Goal: Book appointment/travel/reservation

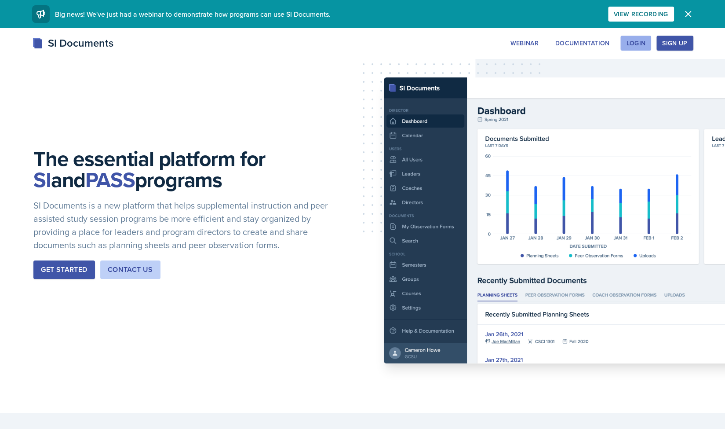
click at [639, 40] on div "Login" at bounding box center [635, 43] width 19 height 7
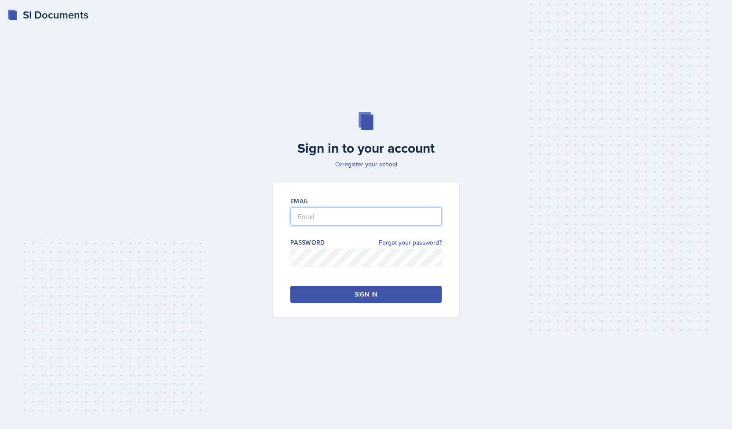
click at [329, 213] on input "email" at bounding box center [365, 216] width 151 height 18
type input "[EMAIL_ADDRESS][DOMAIN_NAME]"
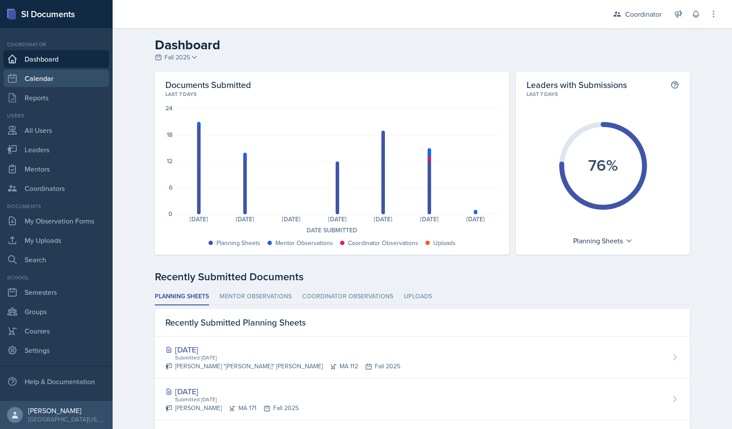
click at [49, 82] on link "Calendar" at bounding box center [57, 79] width 106 height 18
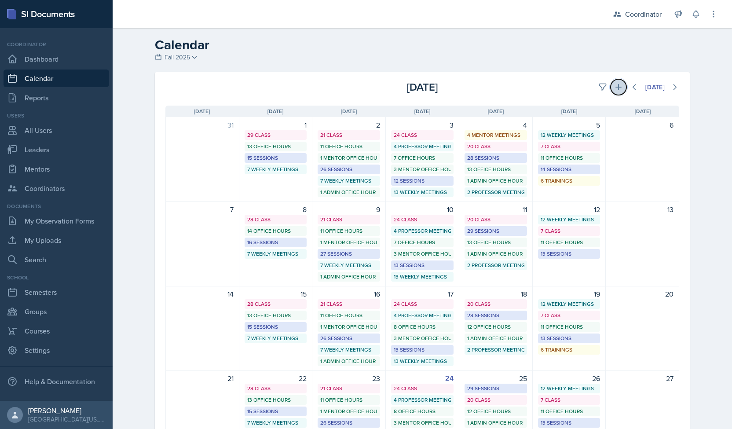
click at [611, 88] on button at bounding box center [619, 87] width 16 height 16
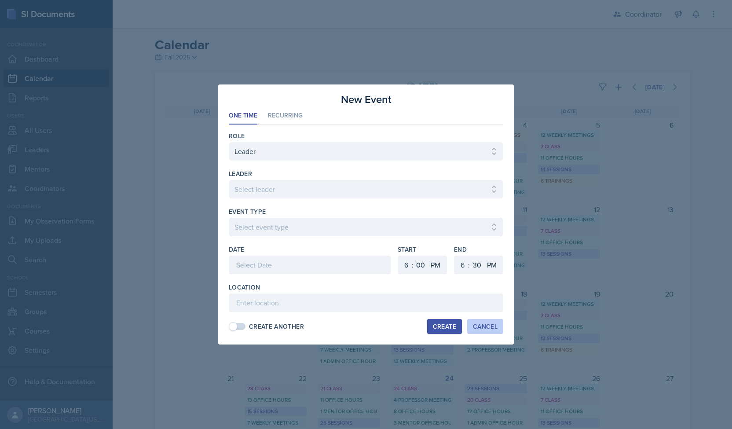
click at [486, 323] on div "Cancel" at bounding box center [485, 326] width 25 height 7
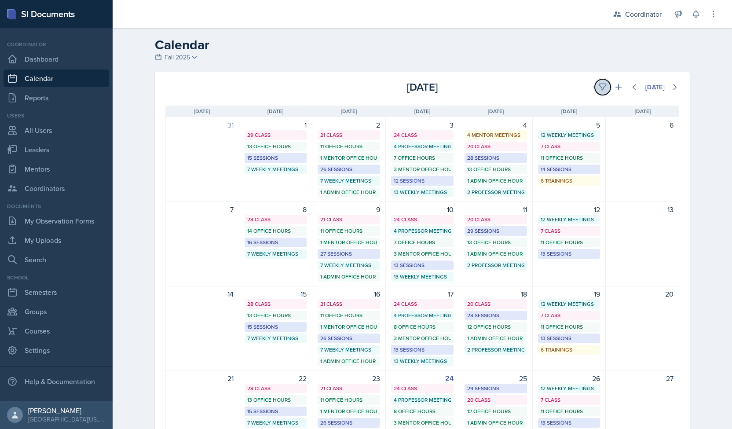
click at [599, 86] on icon at bounding box center [602, 87] width 9 height 9
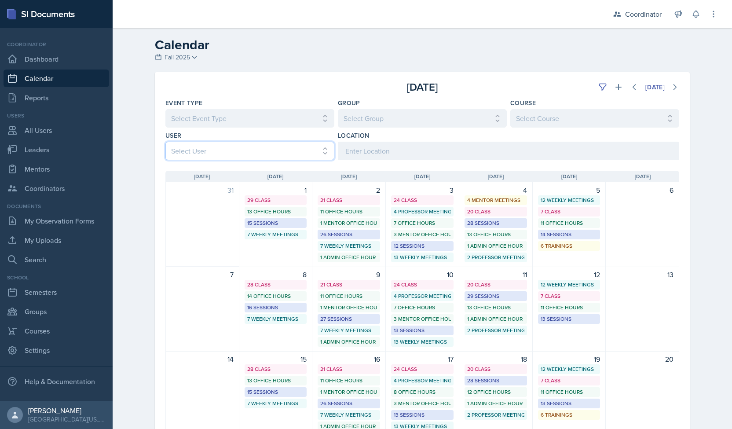
click at [203, 157] on select "Select User All [PERSON_NAME] [PERSON_NAME] [PERSON_NAME] [PERSON_NAME] [PERSON…" at bounding box center [249, 151] width 169 height 18
select select "2c96bd30-d78e-4fed-960a-654ec0017981"
click at [165, 142] on select "Select User All [PERSON_NAME] [PERSON_NAME] [PERSON_NAME] [PERSON_NAME] [PERSON…" at bounding box center [249, 151] width 169 height 18
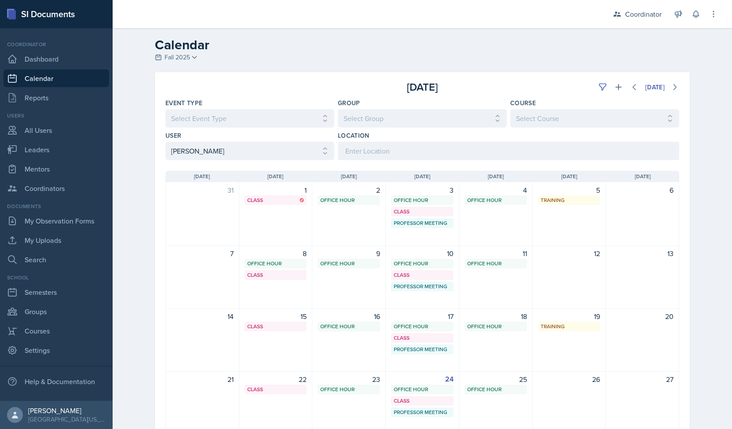
click at [144, 198] on div "[DATE] [DATE] Event Type Select Event Type All Admin Office Hour Admin Office H…" at bounding box center [422, 300] width 563 height 457
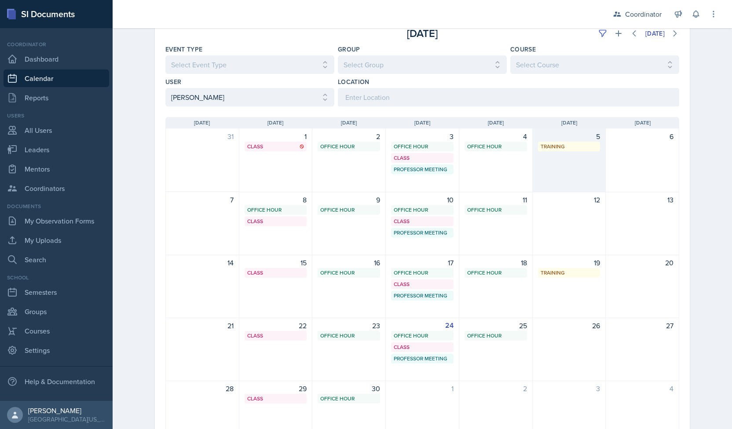
scroll to position [53, 0]
click at [615, 34] on icon at bounding box center [618, 34] width 6 height 6
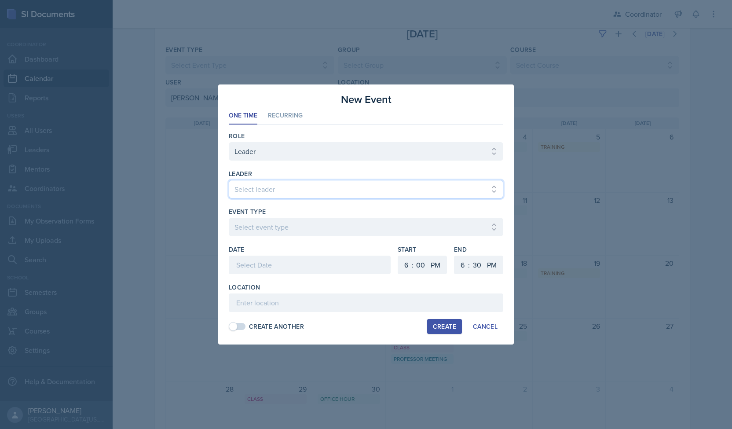
click at [306, 185] on select "Select leader [PERSON_NAME] [PERSON_NAME] [PERSON_NAME] [PERSON_NAME] [PERSON_N…" at bounding box center [366, 189] width 274 height 18
select select "f19245a4-84c1-4d83-8a87-ead3e55c9038"
click at [229, 180] on select "Select leader [PERSON_NAME] [PERSON_NAME] [PERSON_NAME] [PERSON_NAME] [PERSON_N…" at bounding box center [366, 189] width 274 height 18
click at [277, 232] on select "Select event type Admin Office Hour Cal Workshop Class Class Announcement LA Pe…" at bounding box center [366, 227] width 274 height 18
select select "711e3089-b526-4ace-8ef7-b628edcb7570"
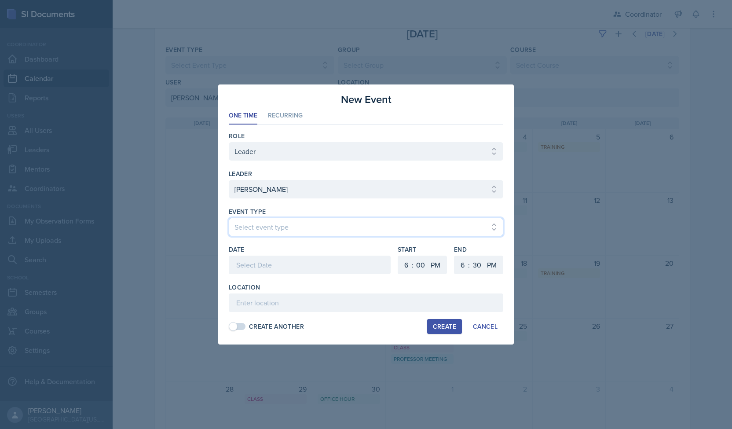
click at [229, 218] on select "Select event type Admin Office Hour Cal Workshop Class Class Announcement LA Pe…" at bounding box center [366, 227] width 274 height 18
click at [269, 266] on div at bounding box center [310, 265] width 162 height 18
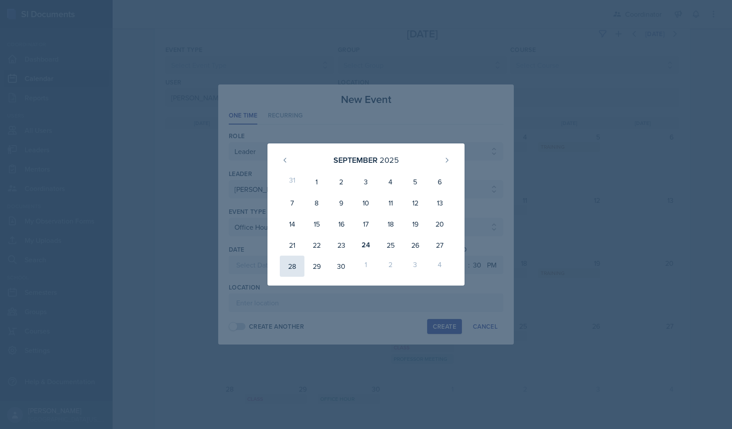
click at [289, 265] on div "28" at bounding box center [292, 266] width 25 height 21
type input "[DATE]"
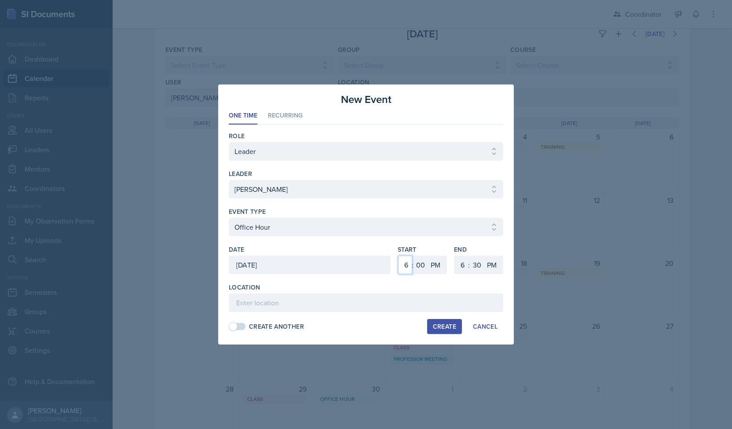
click at [405, 261] on select "1 2 3 4 5 6 7 8 9 10 11 12" at bounding box center [405, 265] width 14 height 18
select select "4"
click at [398, 256] on select "1 2 3 4 5 6 7 8 9 10 11 12" at bounding box center [405, 265] width 14 height 18
click at [458, 266] on select "1 2 3 4 5 6 7 8 9 10 11 12" at bounding box center [461, 265] width 14 height 18
select select "5"
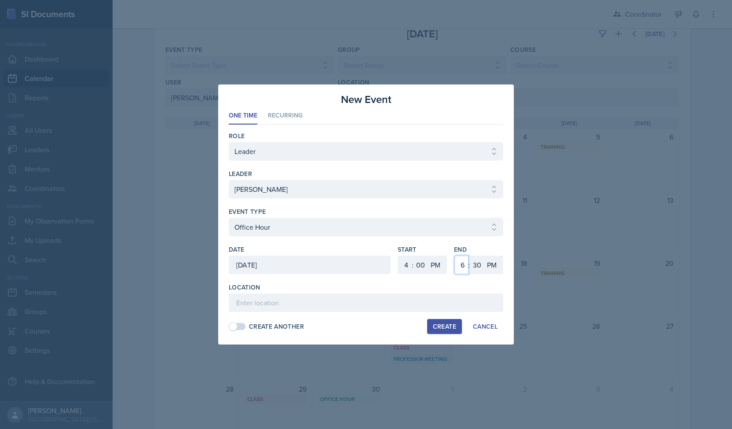
click at [454, 256] on select "1 2 3 4 5 6 7 8 9 10 11 12" at bounding box center [461, 265] width 14 height 18
click at [474, 263] on select "00 05 10 15 20 25 30 35 40 45 50 55" at bounding box center [477, 265] width 14 height 18
select select "0"
click at [470, 256] on select "00 05 10 15 20 25 30 35 40 45 50 55" at bounding box center [477, 265] width 14 height 18
click at [406, 300] on input at bounding box center [366, 302] width 274 height 18
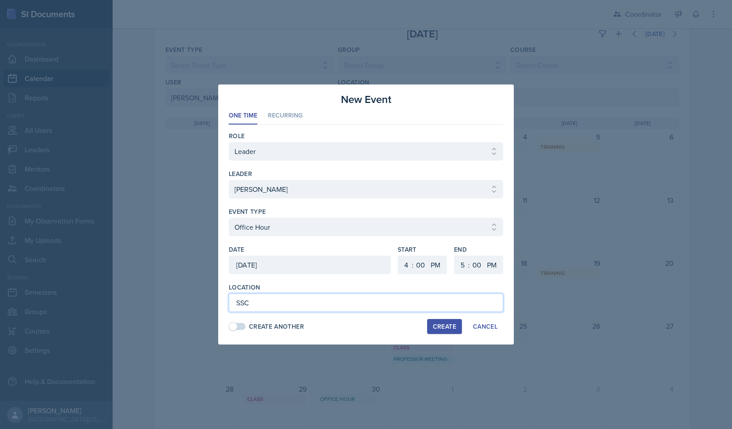
type input "SSC"
click at [440, 326] on div "Create" at bounding box center [444, 326] width 23 height 7
select select
select select "6"
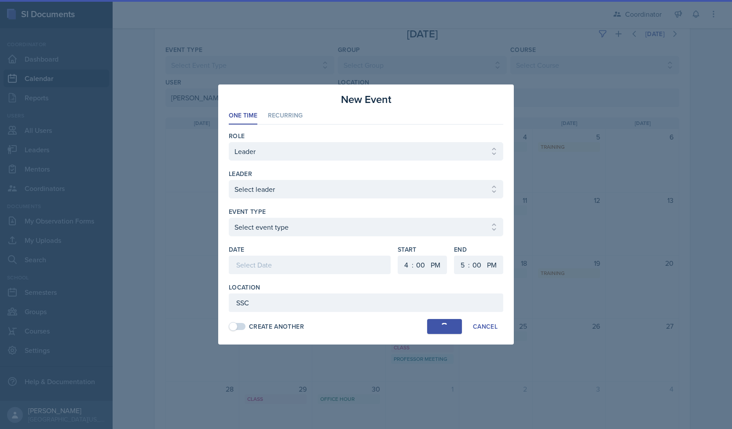
select select "6"
select select "30"
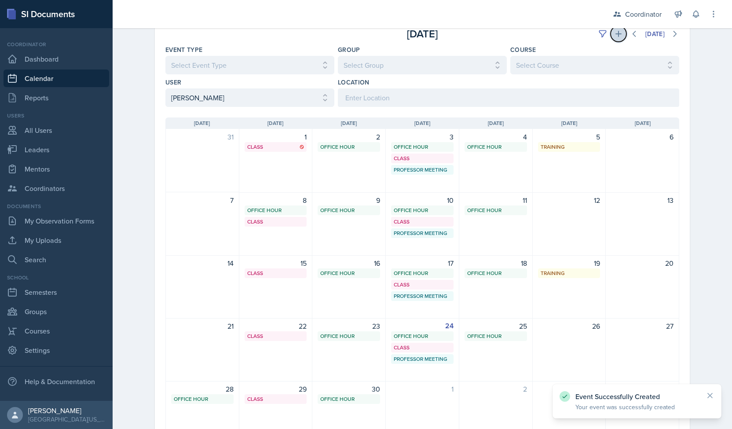
click at [611, 37] on button at bounding box center [619, 34] width 16 height 16
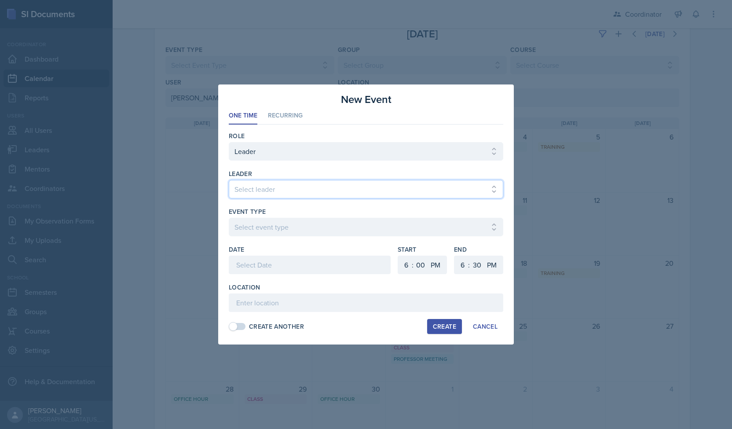
click at [359, 198] on select "Select leader [PERSON_NAME] [PERSON_NAME] [PERSON_NAME] [PERSON_NAME] [PERSON_N…" at bounding box center [366, 189] width 274 height 18
select select "f19245a4-84c1-4d83-8a87-ead3e55c9038"
click at [229, 180] on select "Select leader [PERSON_NAME] [PERSON_NAME] [PERSON_NAME] [PERSON_NAME] [PERSON_N…" at bounding box center [366, 189] width 274 height 18
click at [330, 230] on select "Select event type Admin Office Hour Cal Workshop Class Class Announcement LA Pe…" at bounding box center [366, 227] width 274 height 18
select select "711e3089-b526-4ace-8ef7-b628edcb7570"
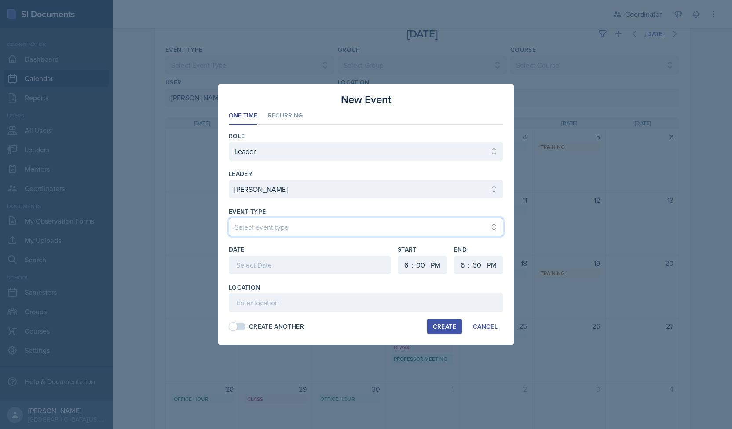
click at [229, 218] on select "Select event type Admin Office Hour Cal Workshop Class Class Announcement LA Pe…" at bounding box center [366, 227] width 274 height 18
click at [283, 261] on div at bounding box center [310, 265] width 162 height 18
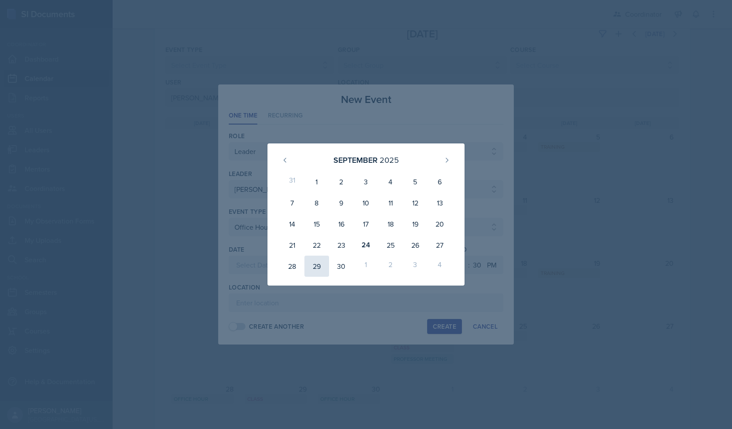
click at [315, 271] on div "29" at bounding box center [316, 266] width 25 height 21
type input "[DATE]"
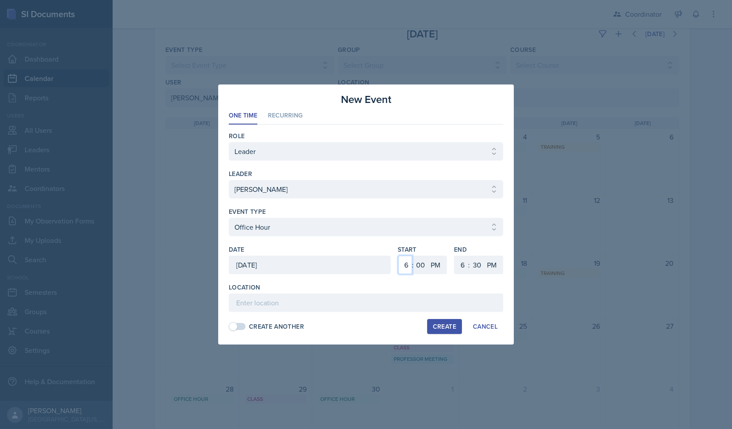
click at [404, 265] on select "1 2 3 4 5 6 7 8 9 10 11 12" at bounding box center [405, 265] width 14 height 18
select select "8"
click at [398, 256] on select "1 2 3 4 5 6 7 8 9 10 11 12" at bounding box center [405, 265] width 14 height 18
click at [420, 265] on select "00 05 10 15 20 25 30 35 40 45 50 55" at bounding box center [420, 265] width 14 height 18
select select "40"
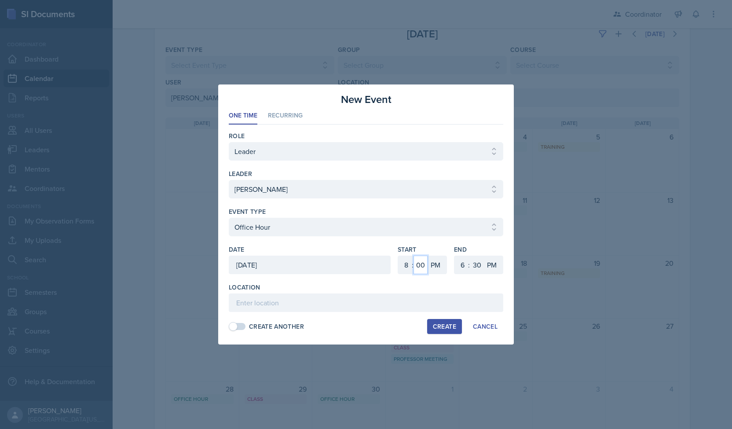
click at [413, 256] on select "00 05 10 15 20 25 30 35 40 45 50 55" at bounding box center [420, 265] width 14 height 18
click at [464, 267] on select "1 2 3 4 5 6 7 8 9 10 11 12" at bounding box center [461, 265] width 14 height 18
click at [438, 268] on select "AM PM" at bounding box center [437, 265] width 18 height 18
select select "AM"
click at [428, 256] on select "AM PM" at bounding box center [437, 265] width 18 height 18
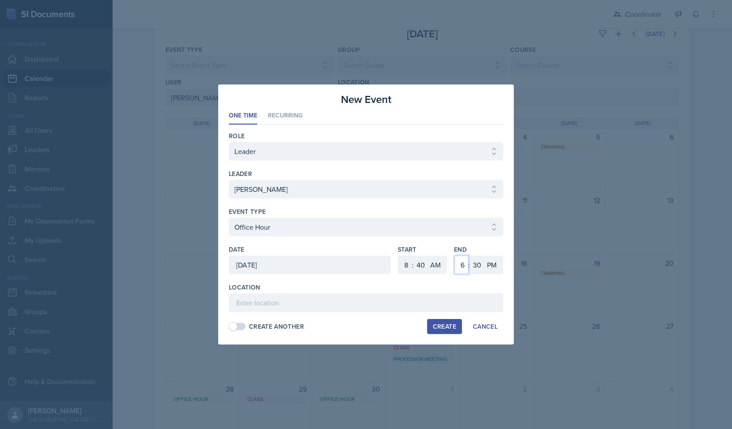
click at [461, 265] on select "1 2 3 4 5 6 7 8 9 10 11 12" at bounding box center [461, 265] width 14 height 18
select select "9"
click at [454, 256] on select "1 2 3 4 5 6 7 8 9 10 11 12" at bounding box center [461, 265] width 14 height 18
click at [474, 261] on select "00 05 10 15 20 25 30 35 40 45 50 55" at bounding box center [477, 265] width 14 height 18
select select "40"
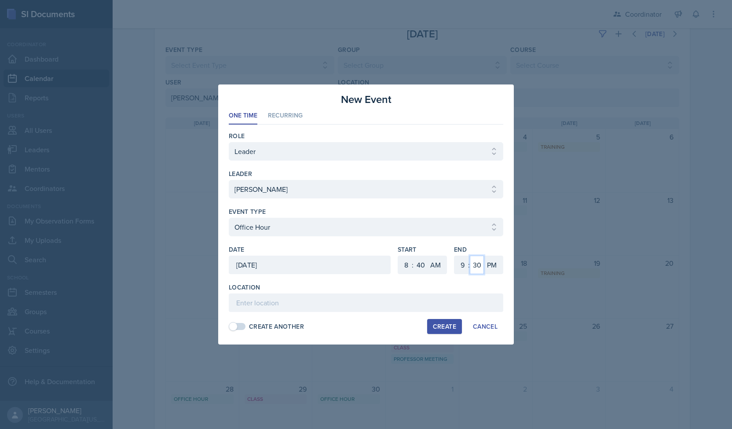
click at [470, 256] on select "00 05 10 15 20 25 30 35 40 45 50 55" at bounding box center [477, 265] width 14 height 18
click at [491, 262] on select "AM PM" at bounding box center [493, 265] width 18 height 18
select select "AM"
click at [484, 256] on select "AM PM" at bounding box center [493, 265] width 18 height 18
click at [450, 293] on input at bounding box center [366, 302] width 274 height 18
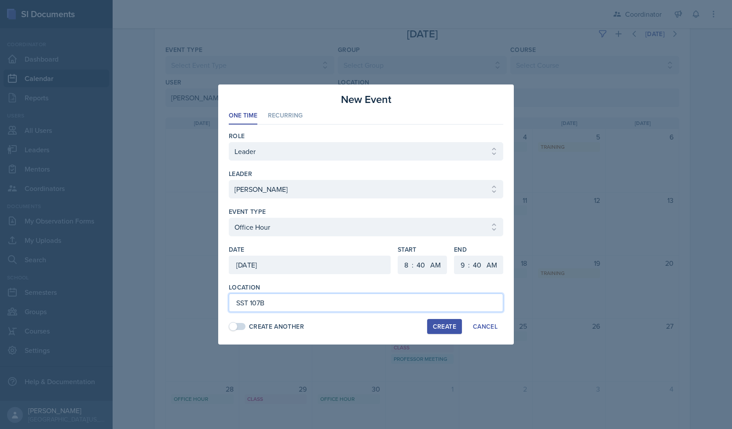
type input "SST 107B"
click at [442, 326] on div "Create" at bounding box center [444, 326] width 23 height 7
select select
select select "6"
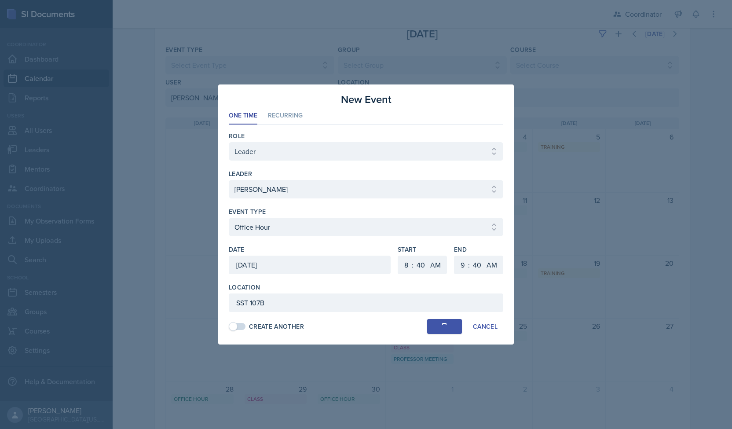
select select "0"
select select "PM"
select select "6"
select select "30"
select select "PM"
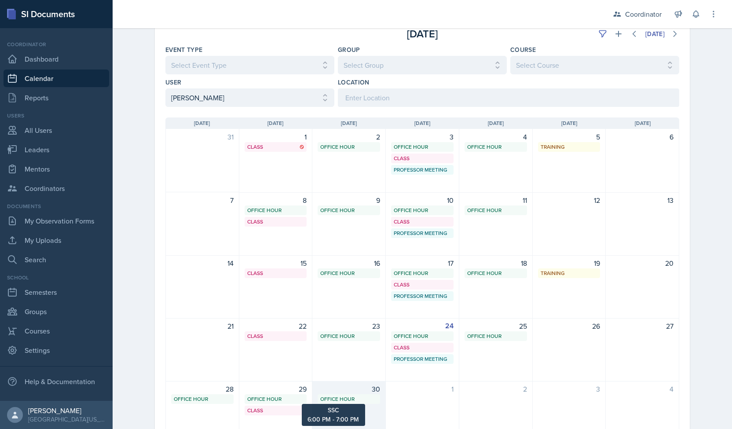
click at [339, 400] on div "Office Hour" at bounding box center [348, 399] width 57 height 8
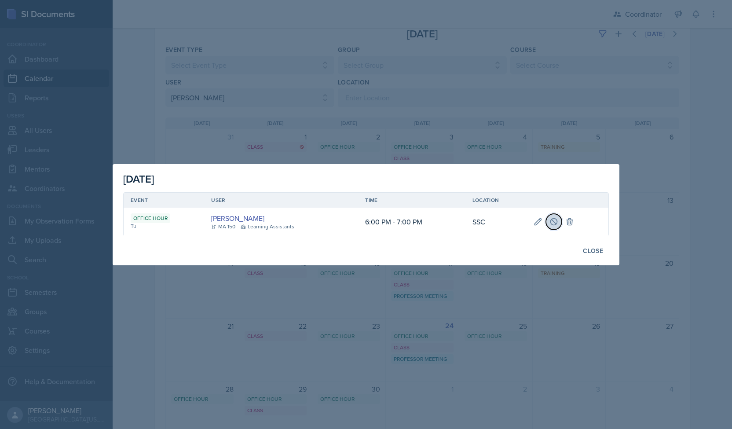
click at [551, 221] on icon at bounding box center [553, 221] width 9 height 9
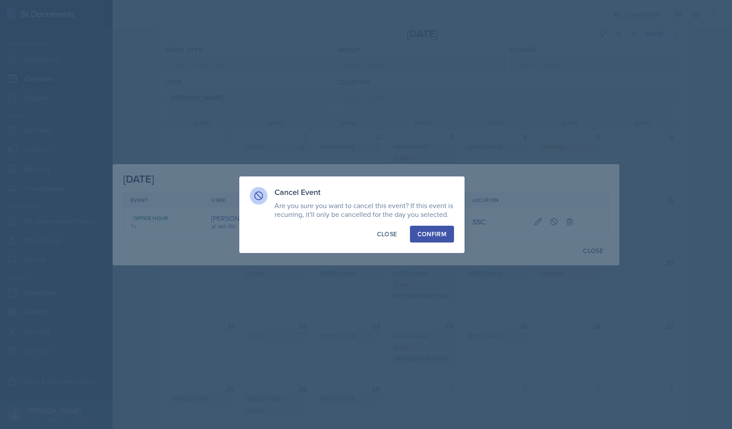
click at [421, 231] on div "Confirm" at bounding box center [431, 234] width 29 height 9
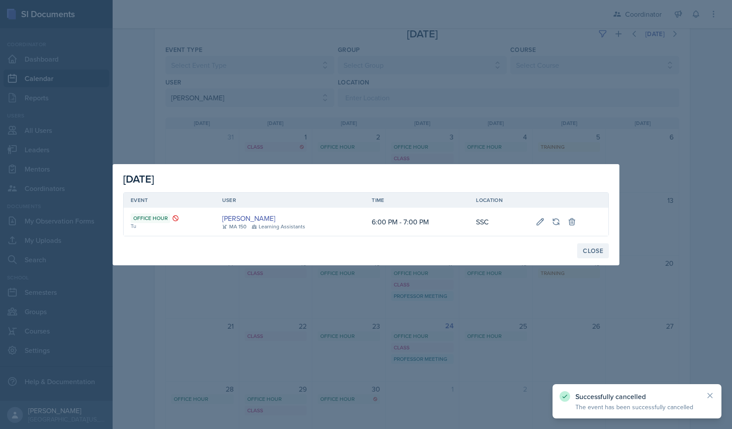
click at [585, 249] on div "Close" at bounding box center [593, 250] width 20 height 7
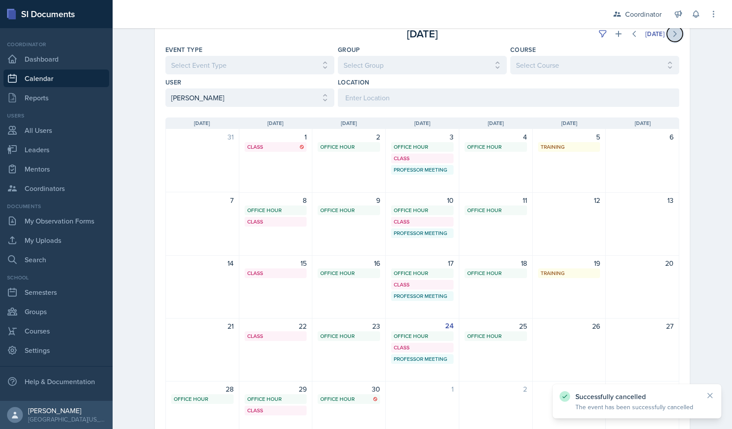
click at [675, 30] on icon at bounding box center [674, 33] width 9 height 9
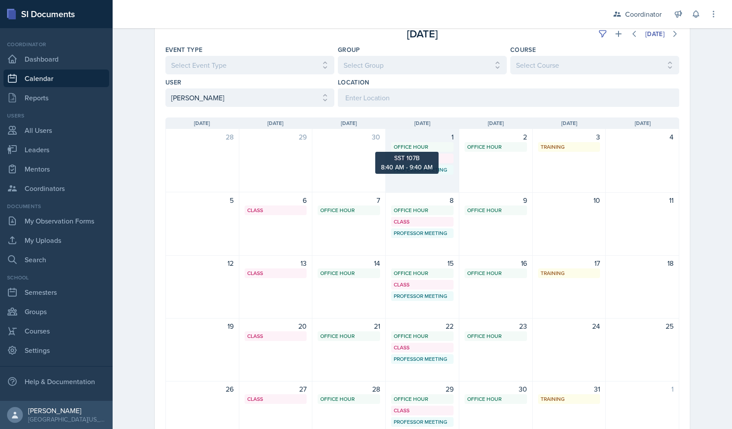
click at [430, 148] on div "Office Hour" at bounding box center [422, 147] width 57 height 8
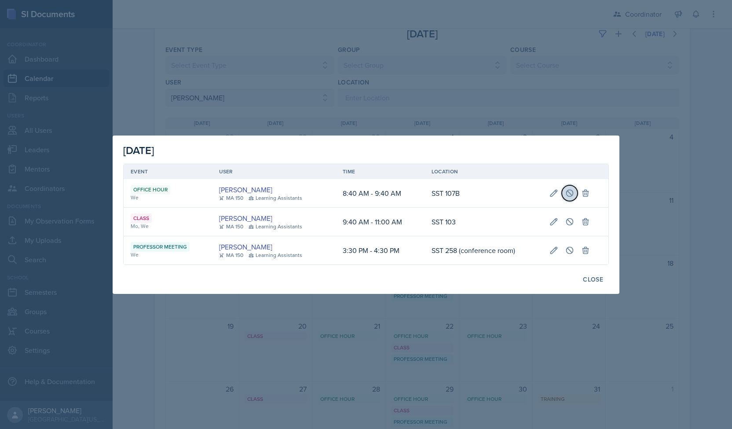
click at [570, 190] on icon at bounding box center [570, 193] width 7 height 7
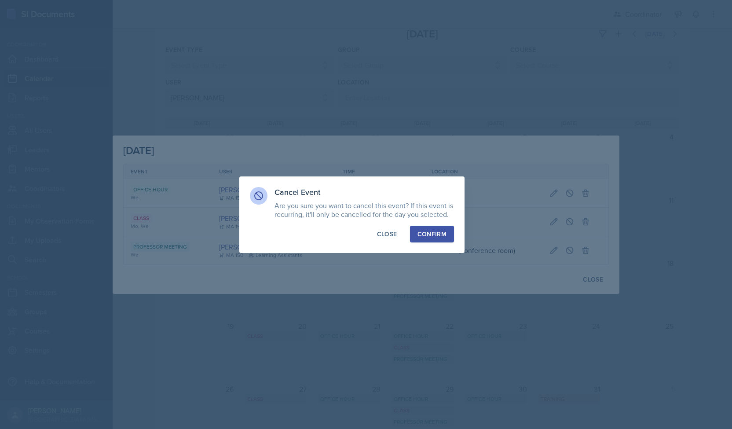
click at [426, 241] on button "Confirm" at bounding box center [432, 234] width 44 height 17
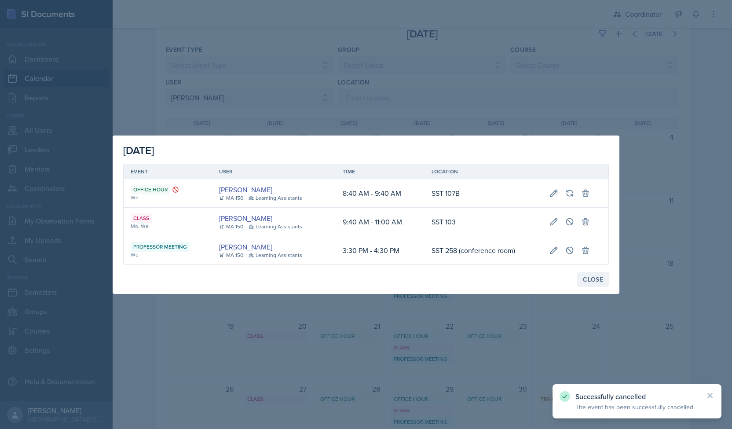
click at [588, 273] on button "Close" at bounding box center [593, 279] width 32 height 15
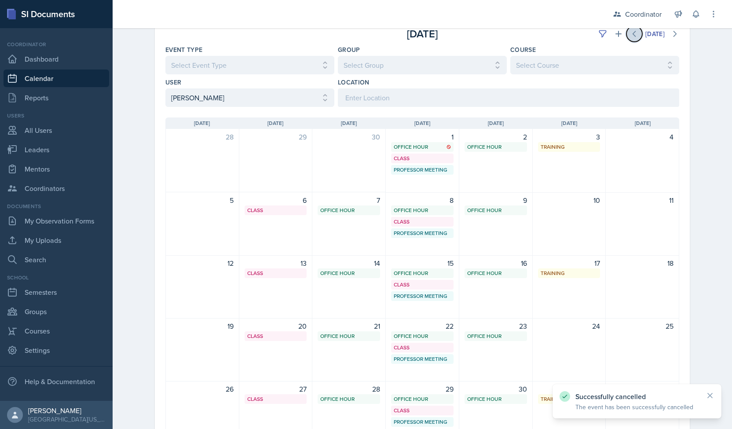
click at [630, 31] on icon at bounding box center [634, 33] width 9 height 9
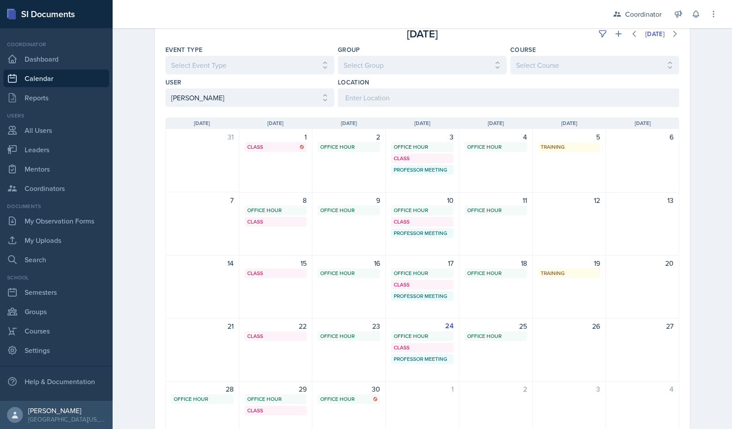
click at [123, 177] on div "Calendar Fall 2025 Fall 2025 Spring 2025 Fall 2024 Spring 2024 Fall 2023 Spring…" at bounding box center [422, 225] width 619 height 501
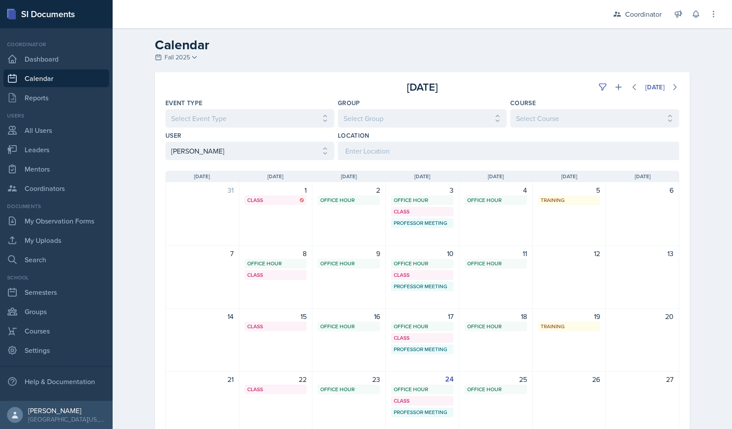
scroll to position [99, 0]
